Goal: Learn about a topic

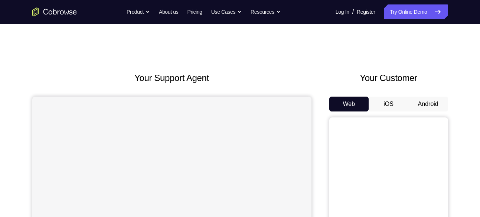
click at [438, 106] on button "Android" at bounding box center [429, 104] width 40 height 15
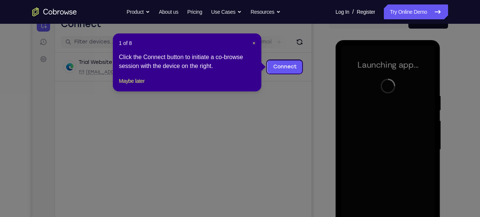
scroll to position [82, 0]
click at [256, 42] on span "×" at bounding box center [254, 43] width 3 height 6
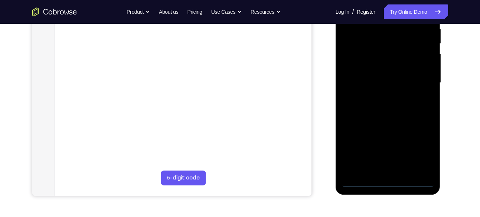
scroll to position [150, 0]
click at [382, 182] on div at bounding box center [388, 82] width 94 height 208
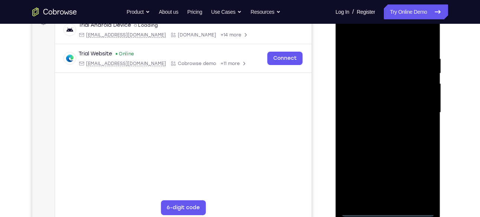
scroll to position [120, 0]
click at [424, 182] on div at bounding box center [388, 113] width 94 height 208
click at [390, 44] on div at bounding box center [388, 113] width 94 height 208
click at [419, 112] on div at bounding box center [388, 113] width 94 height 208
click at [382, 198] on div at bounding box center [388, 113] width 94 height 208
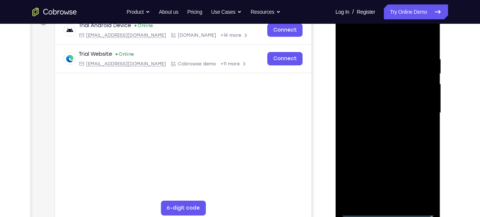
click at [374, 107] on div at bounding box center [388, 113] width 94 height 208
click at [406, 200] on div at bounding box center [388, 113] width 94 height 208
click at [391, 143] on div at bounding box center [388, 113] width 94 height 208
click at [402, 201] on div at bounding box center [388, 113] width 94 height 208
click at [395, 153] on div at bounding box center [388, 113] width 94 height 208
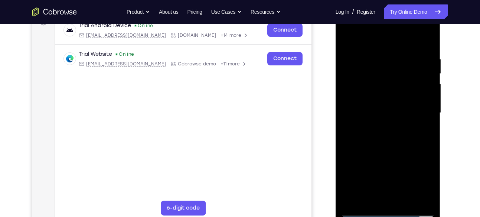
click at [405, 97] on div at bounding box center [388, 113] width 94 height 208
click at [384, 198] on div at bounding box center [388, 113] width 94 height 208
click at [423, 185] on div at bounding box center [388, 113] width 94 height 208
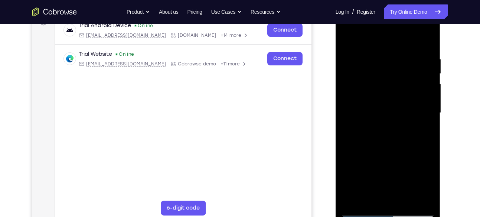
click at [423, 185] on div at bounding box center [388, 113] width 94 height 208
